Goal: Check status: Check status

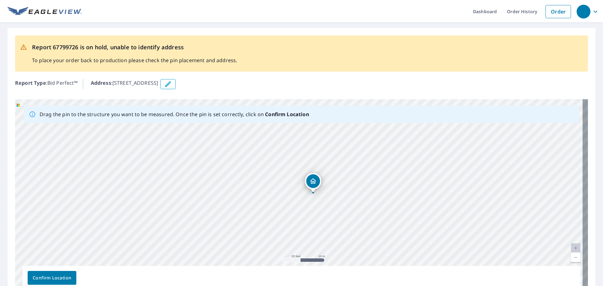
drag, startPoint x: 347, startPoint y: 156, endPoint x: 358, endPoint y: 182, distance: 28.2
click at [358, 182] on div "[STREET_ADDRESS]" at bounding box center [301, 197] width 573 height 197
drag, startPoint x: 358, startPoint y: 158, endPoint x: 366, endPoint y: 195, distance: 36.9
click at [366, 194] on div "[STREET_ADDRESS]" at bounding box center [301, 197] width 573 height 197
drag, startPoint x: 391, startPoint y: 229, endPoint x: 400, endPoint y: 144, distance: 85.6
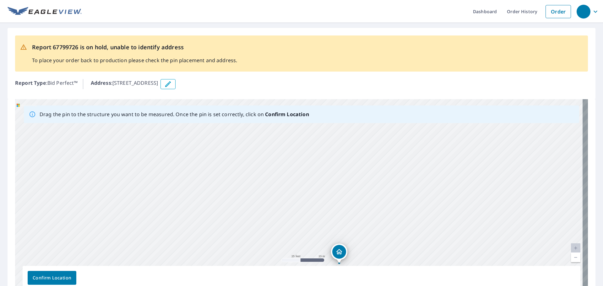
click at [400, 143] on div "[STREET_ADDRESS]" at bounding box center [301, 197] width 573 height 197
drag, startPoint x: 341, startPoint y: 245, endPoint x: 348, endPoint y: 143, distance: 102.7
drag, startPoint x: 379, startPoint y: 158, endPoint x: 385, endPoint y: 241, distance: 82.9
click at [385, 241] on div "[STREET_ADDRESS]" at bounding box center [301, 197] width 573 height 197
drag, startPoint x: 365, startPoint y: 184, endPoint x: 387, endPoint y: 265, distance: 83.6
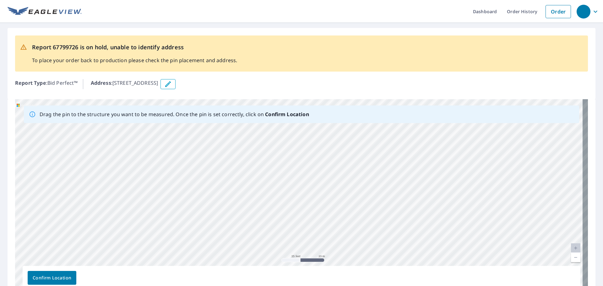
click at [387, 265] on div "[STREET_ADDRESS]" at bounding box center [301, 197] width 573 height 197
drag, startPoint x: 381, startPoint y: 221, endPoint x: 381, endPoint y: 152, distance: 69.1
click at [381, 152] on div "[STREET_ADDRESS]" at bounding box center [301, 197] width 573 height 197
drag, startPoint x: 269, startPoint y: 245, endPoint x: 278, endPoint y: 190, distance: 55.8
click at [278, 190] on div "[STREET_ADDRESS]" at bounding box center [301, 197] width 573 height 197
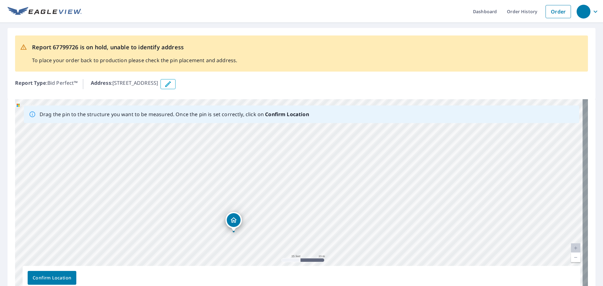
drag, startPoint x: 282, startPoint y: 168, endPoint x: 271, endPoint y: 264, distance: 96.5
click at [271, 264] on div "[STREET_ADDRESS]" at bounding box center [301, 197] width 573 height 197
drag, startPoint x: 285, startPoint y: 237, endPoint x: 285, endPoint y: 175, distance: 62.5
click at [285, 175] on div "[STREET_ADDRESS]" at bounding box center [301, 197] width 573 height 197
drag, startPoint x: 219, startPoint y: 209, endPoint x: 245, endPoint y: 154, distance: 61.3
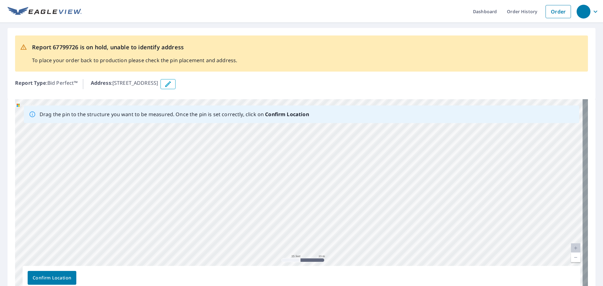
click at [245, 154] on div "[STREET_ADDRESS]" at bounding box center [301, 197] width 573 height 197
drag, startPoint x: 249, startPoint y: 195, endPoint x: 333, endPoint y: 292, distance: 127.4
click at [333, 286] on html "Dashboard Order History Order Report 67799726 is on hold, unable to identify ad…" at bounding box center [301, 143] width 603 height 286
click at [322, 184] on div "[STREET_ADDRESS]" at bounding box center [301, 197] width 573 height 197
drag, startPoint x: 382, startPoint y: 228, endPoint x: 362, endPoint y: 143, distance: 87.1
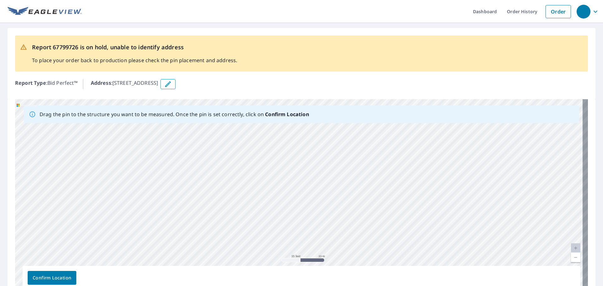
click at [362, 143] on div "[STREET_ADDRESS]" at bounding box center [301, 197] width 573 height 197
drag, startPoint x: 387, startPoint y: 233, endPoint x: 376, endPoint y: 159, distance: 75.3
click at [376, 159] on div "[STREET_ADDRESS]" at bounding box center [301, 197] width 573 height 197
drag, startPoint x: 375, startPoint y: 236, endPoint x: 356, endPoint y: 153, distance: 85.3
click at [356, 153] on div "[STREET_ADDRESS]" at bounding box center [301, 197] width 573 height 197
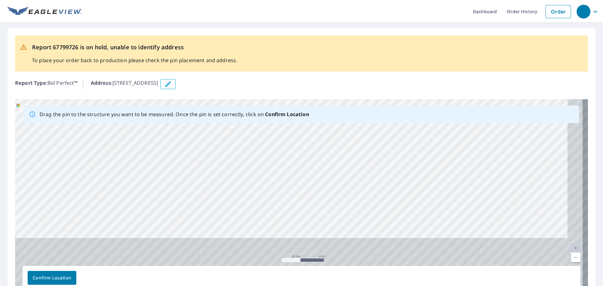
drag, startPoint x: 373, startPoint y: 231, endPoint x: 348, endPoint y: 140, distance: 94.6
click at [348, 140] on div "[STREET_ADDRESS]" at bounding box center [301, 197] width 573 height 197
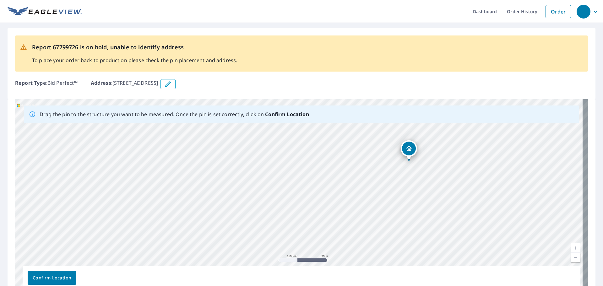
drag, startPoint x: 293, startPoint y: 188, endPoint x: 303, endPoint y: 254, distance: 66.4
click at [303, 254] on div "[STREET_ADDRESS]" at bounding box center [301, 197] width 573 height 197
drag, startPoint x: 420, startPoint y: 174, endPoint x: 397, endPoint y: 223, distance: 54.5
click at [397, 223] on div "[STREET_ADDRESS]" at bounding box center [301, 197] width 573 height 197
drag, startPoint x: 384, startPoint y: 196, endPoint x: 384, endPoint y: 173, distance: 22.9
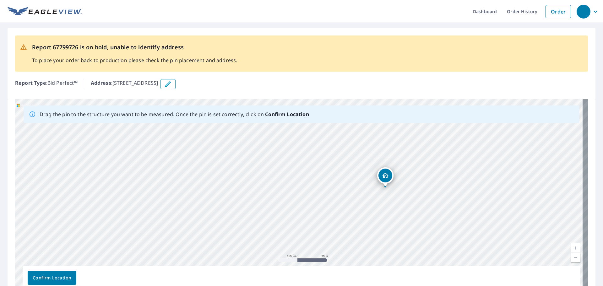
click at [384, 173] on div "[STREET_ADDRESS]" at bounding box center [301, 197] width 573 height 197
drag, startPoint x: 293, startPoint y: 187, endPoint x: 310, endPoint y: 194, distance: 18.2
click at [310, 194] on div "[STREET_ADDRESS]" at bounding box center [301, 197] width 573 height 197
click at [61, 271] on button "Confirm Location" at bounding box center [52, 278] width 49 height 14
